Goal: Navigation & Orientation: Find specific page/section

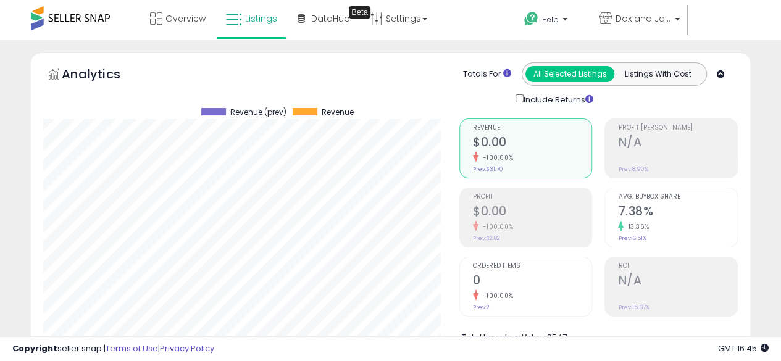
scroll to position [253, 416]
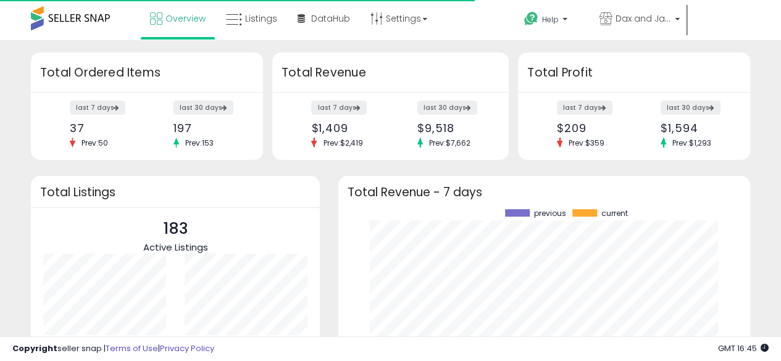
scroll to position [172, 387]
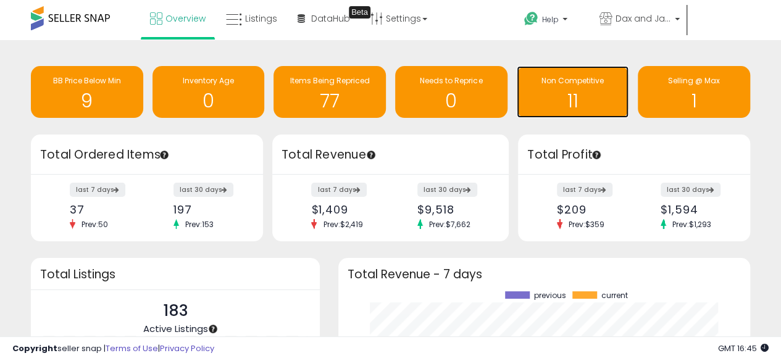
click at [576, 94] on h1 "11" at bounding box center [573, 101] width 100 height 20
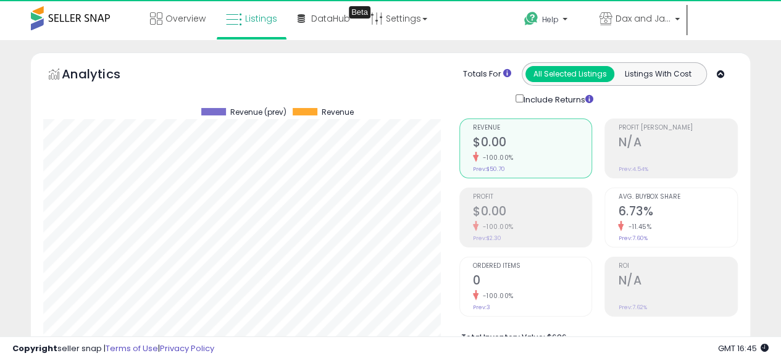
scroll to position [253, 416]
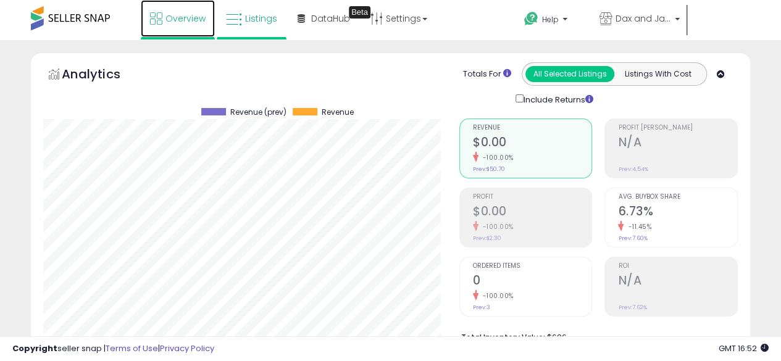
click at [172, 23] on span "Overview" at bounding box center [185, 18] width 40 height 12
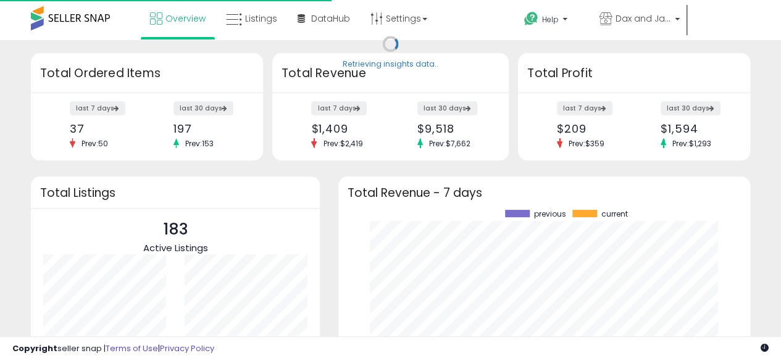
scroll to position [172, 387]
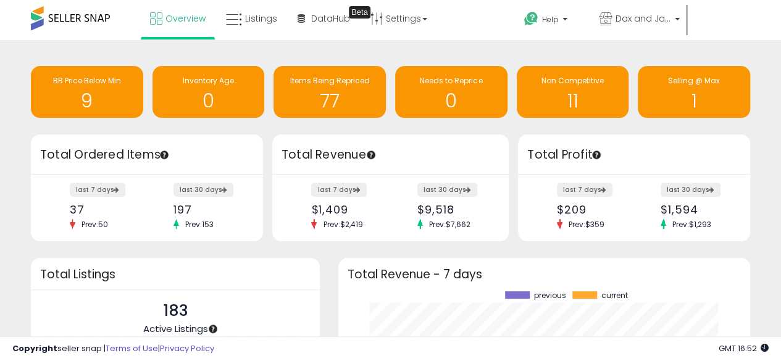
click at [123, 304] on div "183 Active Listings" at bounding box center [175, 317] width 264 height 36
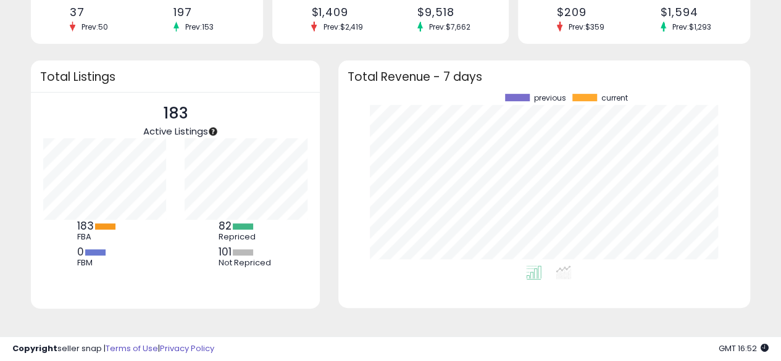
scroll to position [207, 0]
